Goal: Find specific page/section: Find specific page/section

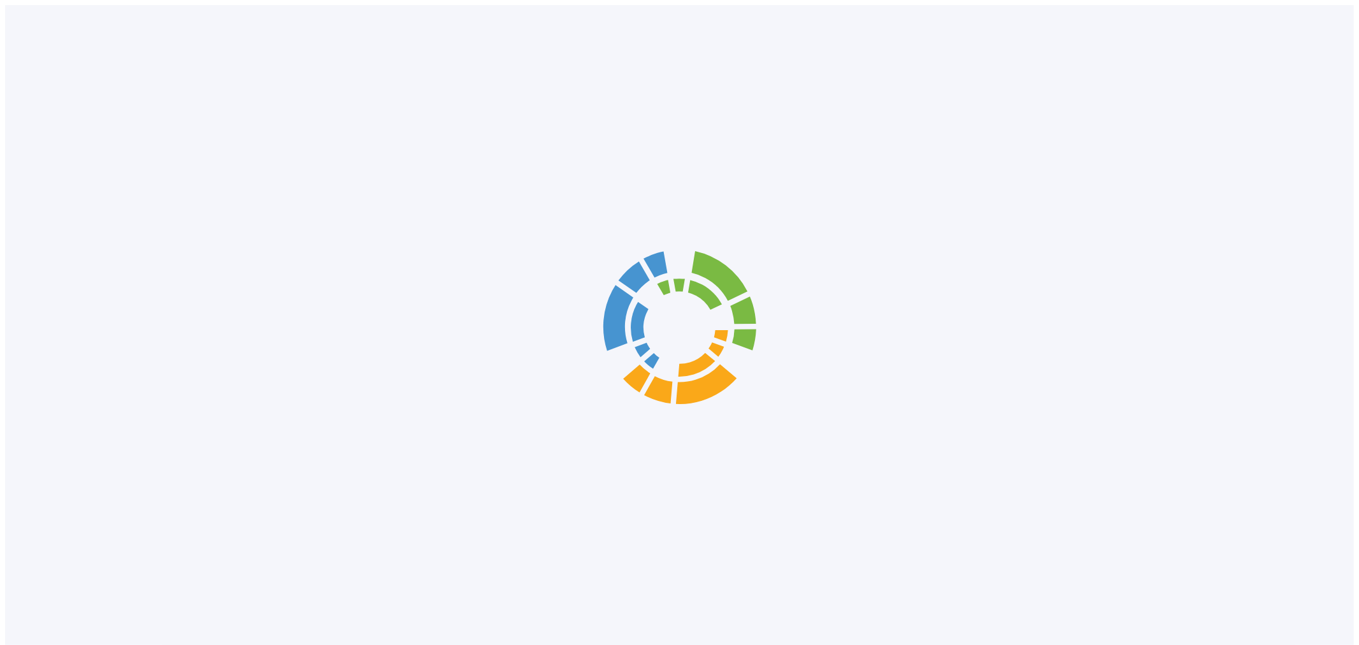
drag, startPoint x: 720, startPoint y: 163, endPoint x: 654, endPoint y: 454, distance: 298.5
click at [654, 454] on div at bounding box center [679, 327] width 1348 height 645
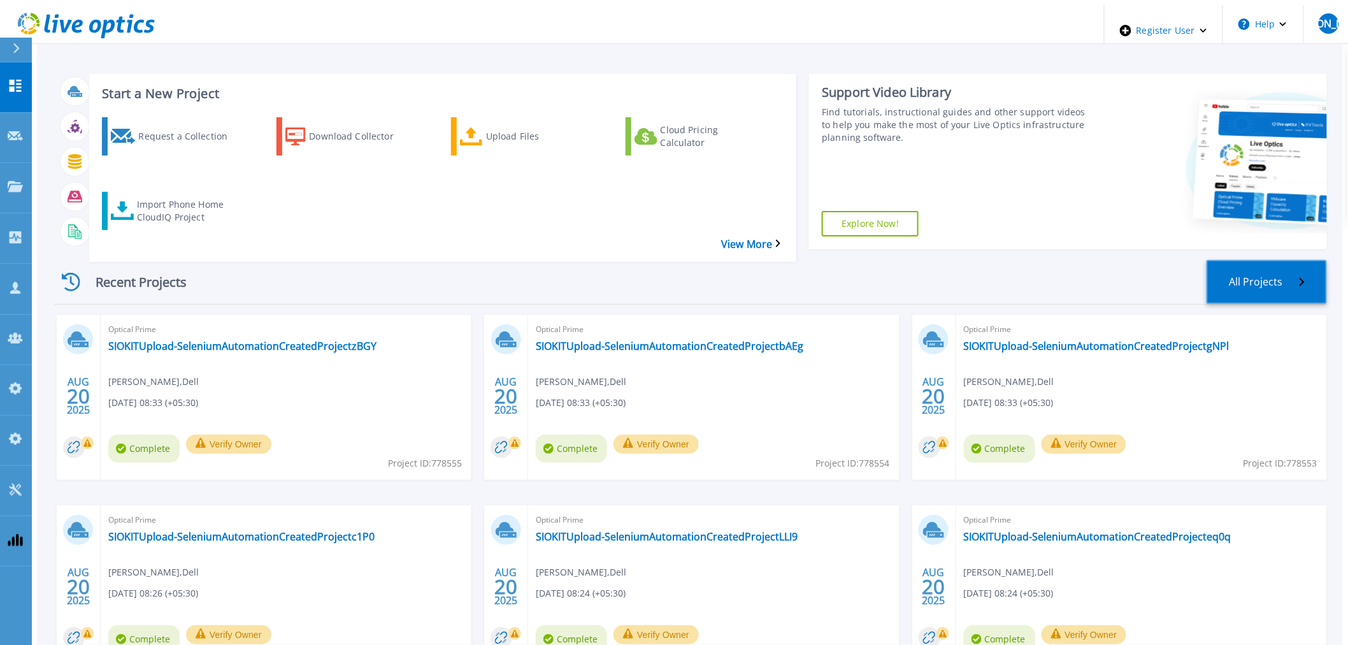
click at [1270, 260] on link "All Projects" at bounding box center [1266, 282] width 120 height 44
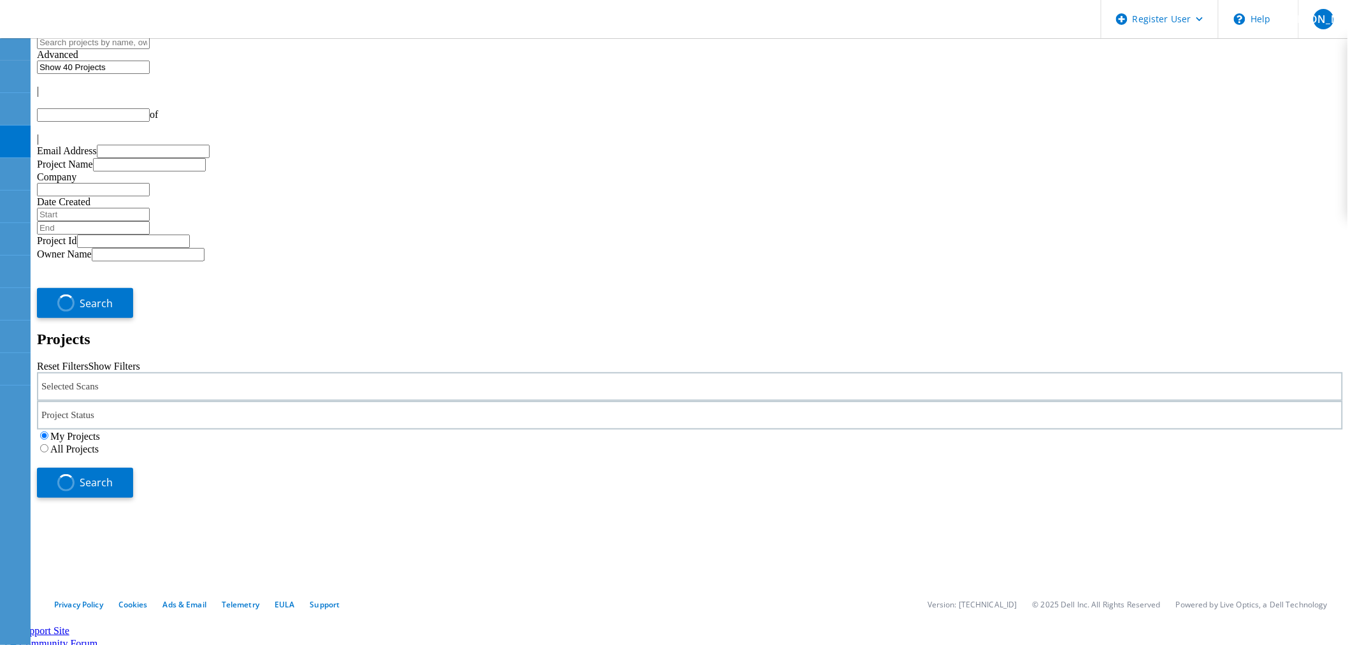
type input "1"
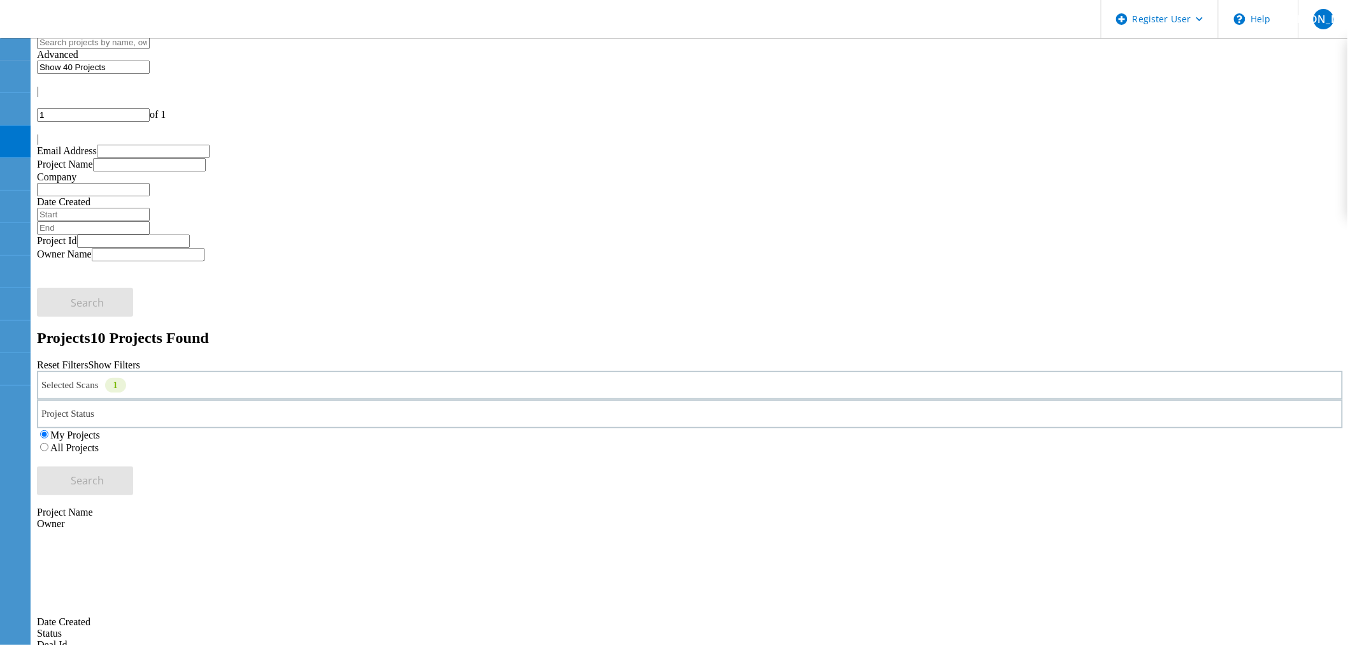
click at [327, 371] on div "Selected Scans 1" at bounding box center [690, 385] width 1306 height 29
click at [97, 404] on label "Isilon/PowerScale" at bounding box center [117, 409] width 74 height 11
click at [78, 405] on input "Isilon/PowerScale" at bounding box center [73, 409] width 8 height 8
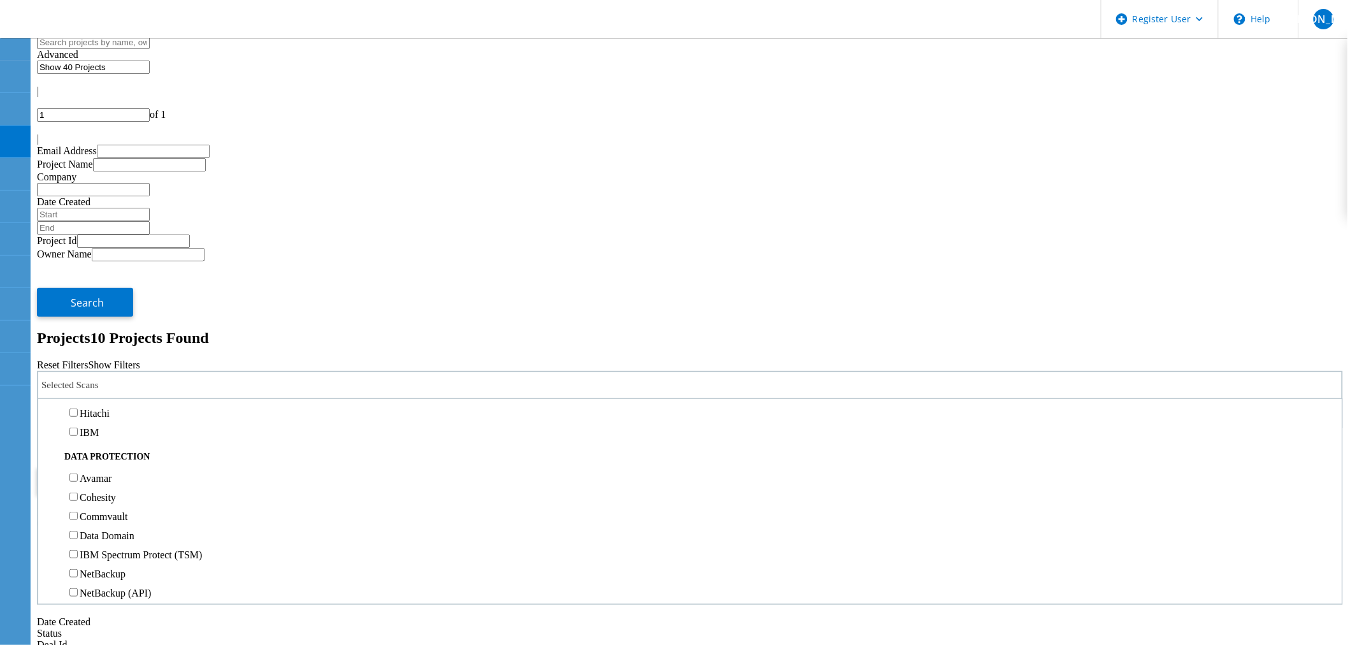
scroll to position [495, 0]
click at [104, 339] on label "3PAR" at bounding box center [92, 344] width 24 height 11
click at [78, 340] on input "3PAR" at bounding box center [73, 344] width 8 height 8
click at [104, 473] on span "Search" at bounding box center [87, 480] width 33 height 14
